Goal: Book appointment/travel/reservation

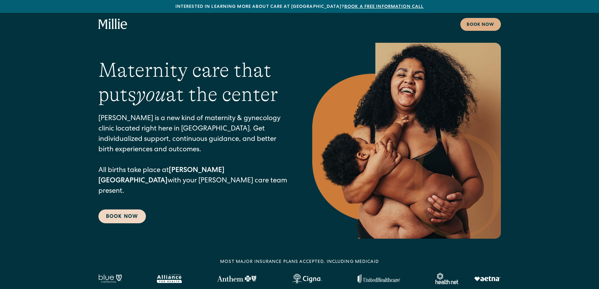
click at [127, 213] on link "Book Now" at bounding box center [121, 216] width 47 height 14
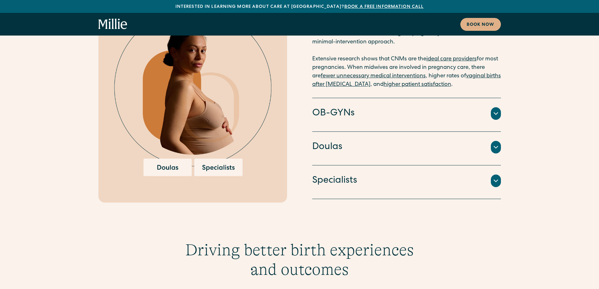
scroll to position [1314, 0]
click at [491, 20] on link "Book now" at bounding box center [480, 24] width 41 height 13
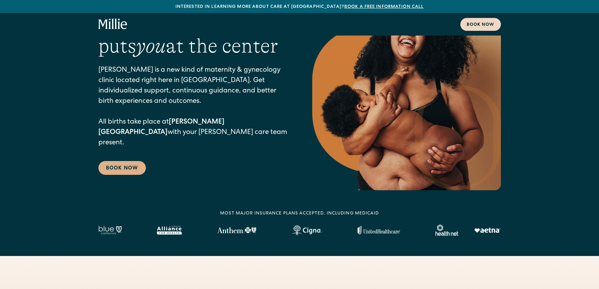
scroll to position [0, 0]
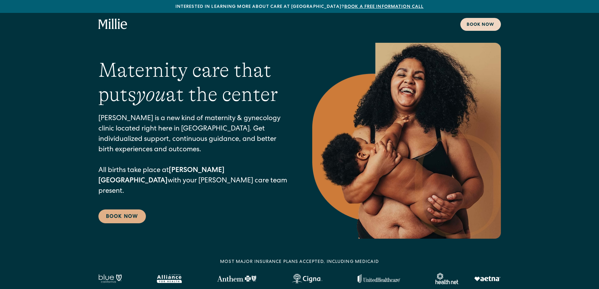
click at [491, 20] on link "Book now" at bounding box center [480, 24] width 41 height 13
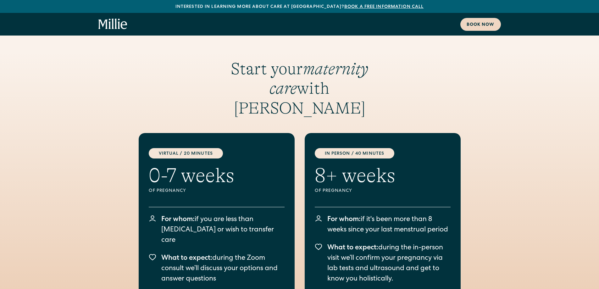
scroll to position [772, 0]
click at [491, 20] on link "Book now" at bounding box center [480, 24] width 41 height 13
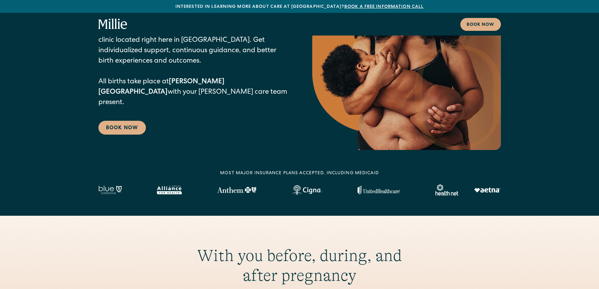
scroll to position [0, 0]
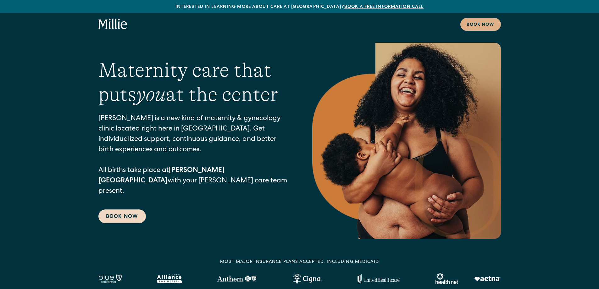
click at [133, 213] on link "Book Now" at bounding box center [121, 216] width 47 height 14
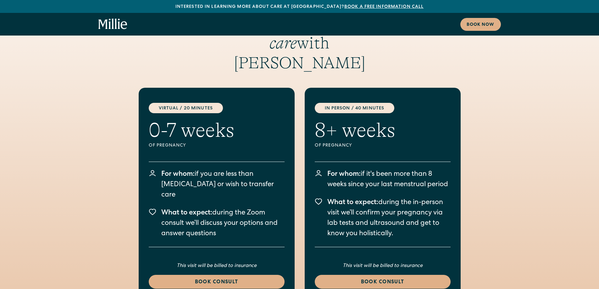
scroll to position [817, 0]
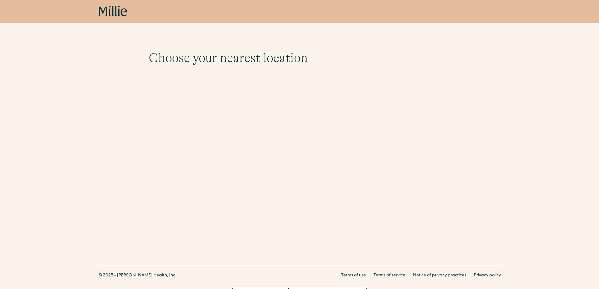
click at [258, 94] on div "Choose your nearest location Shows if there's no parameters Berkeley 2999 Regen…" at bounding box center [299, 55] width 599 height 111
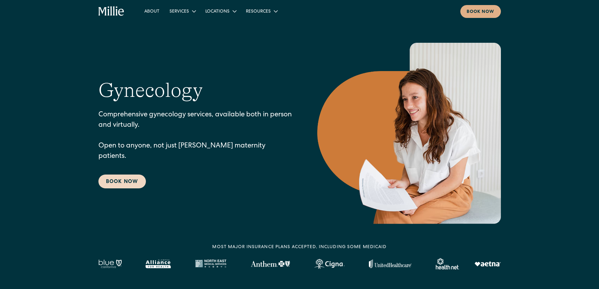
click at [135, 174] on link "Book Now" at bounding box center [121, 181] width 47 height 14
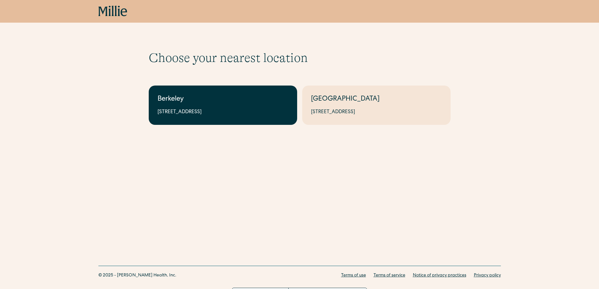
click at [222, 92] on link "Berkeley [STREET_ADDRESS]" at bounding box center [223, 104] width 148 height 39
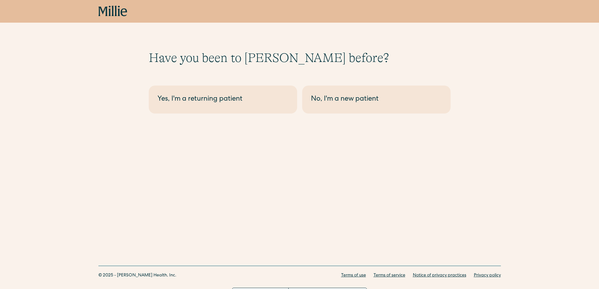
click at [222, 92] on link "Yes, I'm a returning patient" at bounding box center [223, 99] width 148 height 28
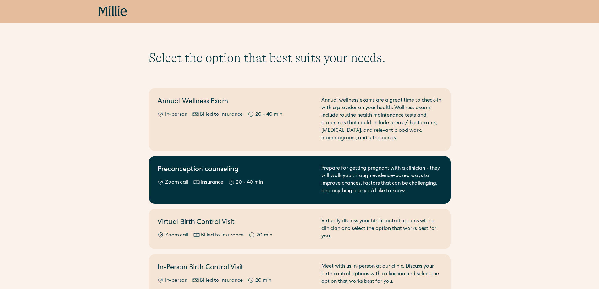
click at [174, 192] on div "Preconception counseling Zoom call Insurance 20 - 40 min" at bounding box center [235, 180] width 156 height 30
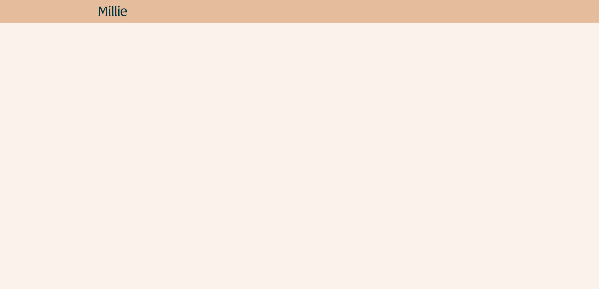
scroll to position [113, 0]
